Goal: Obtain resource: Download file/media

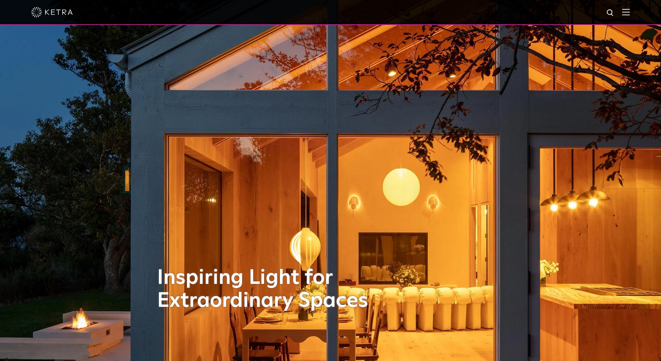
click at [630, 12] on img at bounding box center [627, 12] width 8 height 7
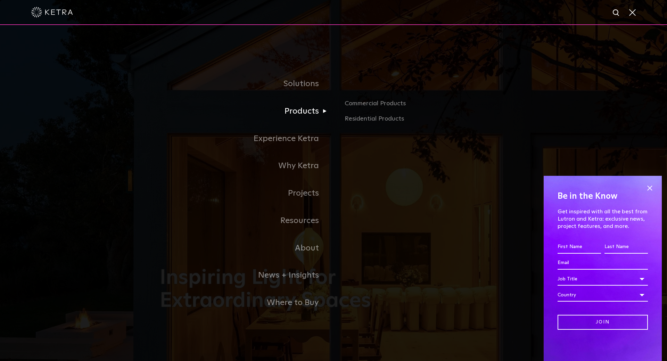
click at [299, 112] on link "Products" at bounding box center [247, 111] width 174 height 27
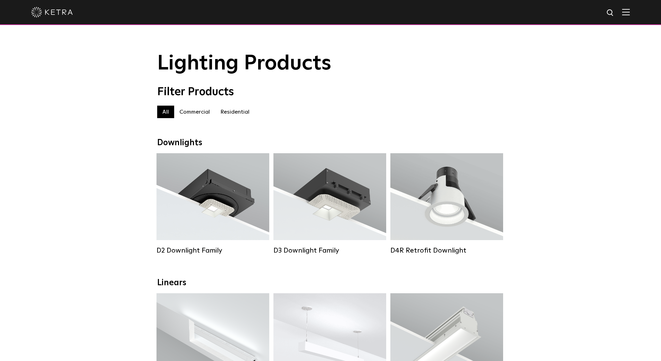
click at [242, 116] on label "Residential" at bounding box center [235, 112] width 40 height 13
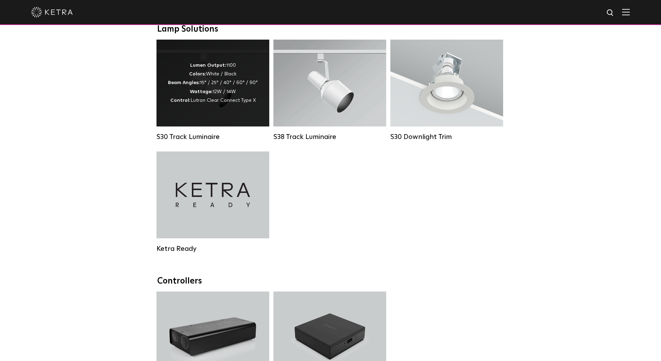
scroll to position [521, 0]
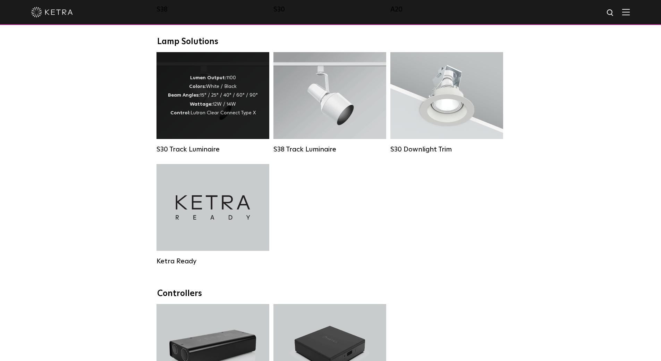
click at [217, 110] on div "Lumen Output: 1100 Colors: White / Black Beam Angles: 15° / 25° / 40° / 60° / 9…" at bounding box center [213, 96] width 90 height 44
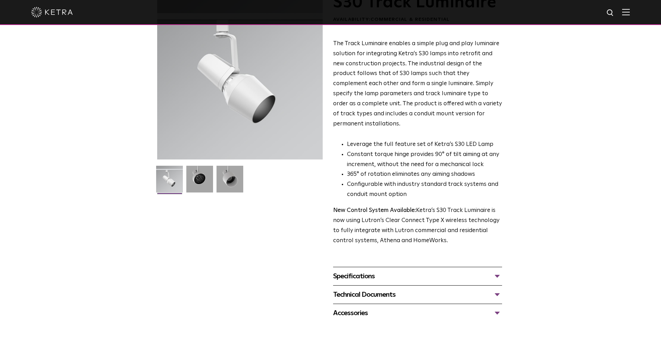
scroll to position [69, 0]
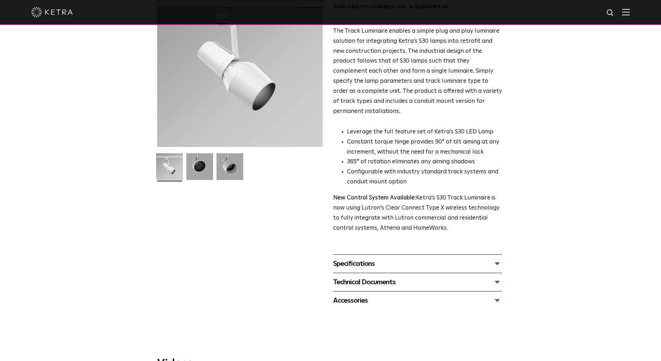
click at [494, 276] on div "Technical Documents" at bounding box center [417, 281] width 169 height 11
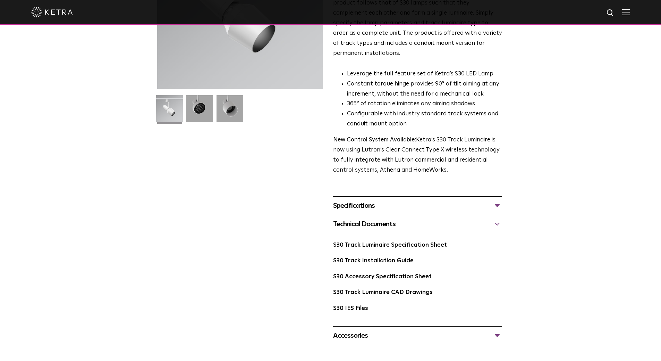
scroll to position [139, 0]
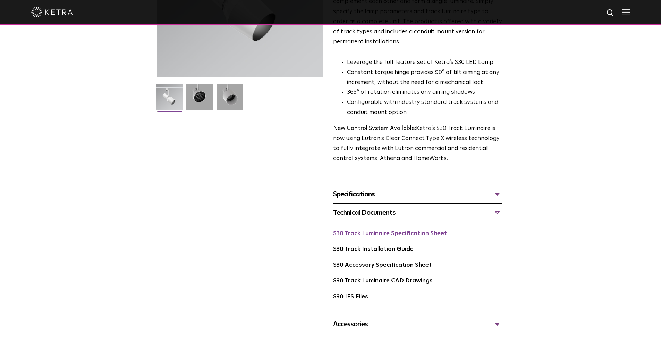
click at [413, 231] on link "S30 Track Luminaire Specification Sheet" at bounding box center [390, 234] width 114 height 6
